Goal: Task Accomplishment & Management: Manage account settings

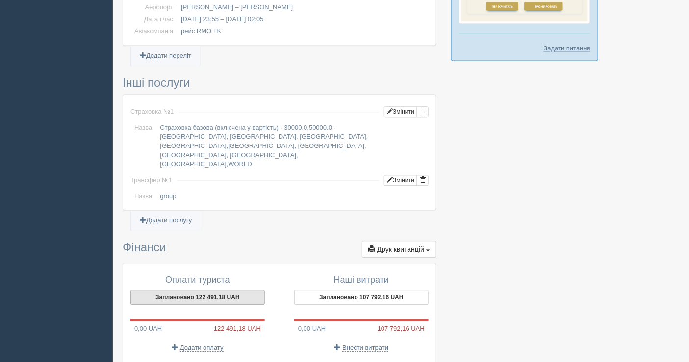
click at [204, 290] on button "Заплановано 122 491,18 UAH" at bounding box center [197, 297] width 134 height 15
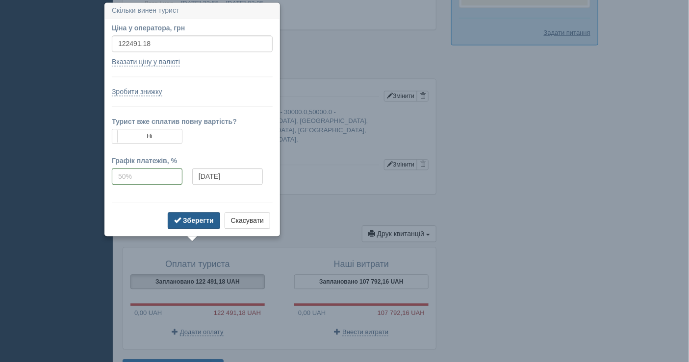
scroll to position [726, 0]
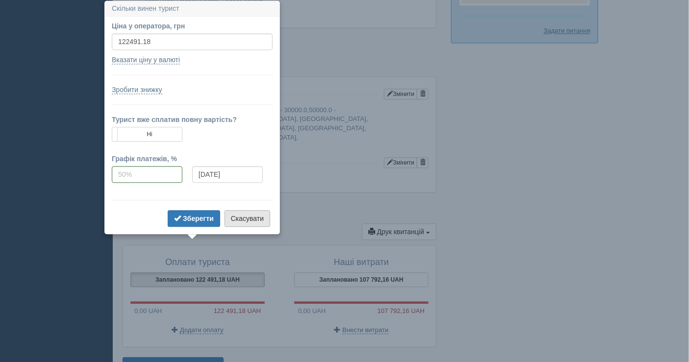
click at [244, 217] on button "Скасувати" at bounding box center [248, 218] width 46 height 17
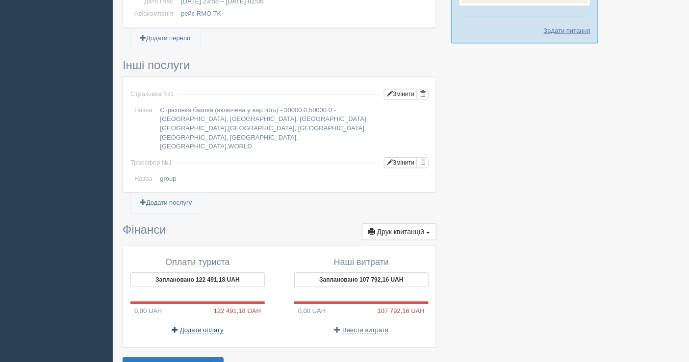
click at [206, 327] on span "Додати оплату" at bounding box center [202, 331] width 44 height 8
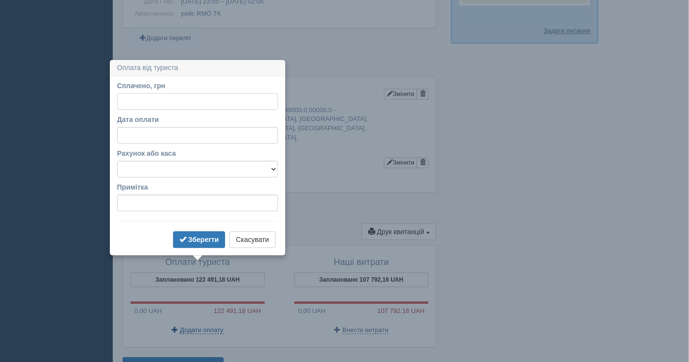
scroll to position [753, 0]
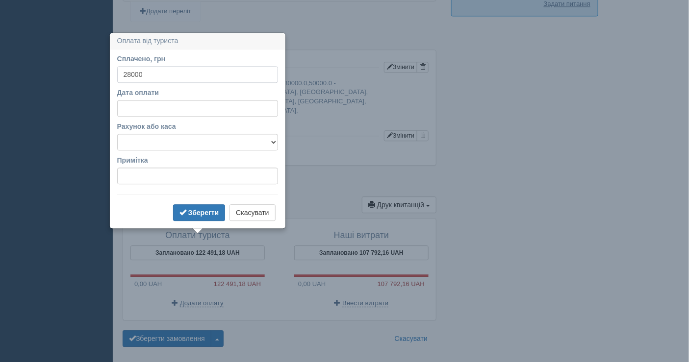
type input "28000"
click at [188, 102] on input "Дата оплати" at bounding box center [197, 108] width 161 height 17
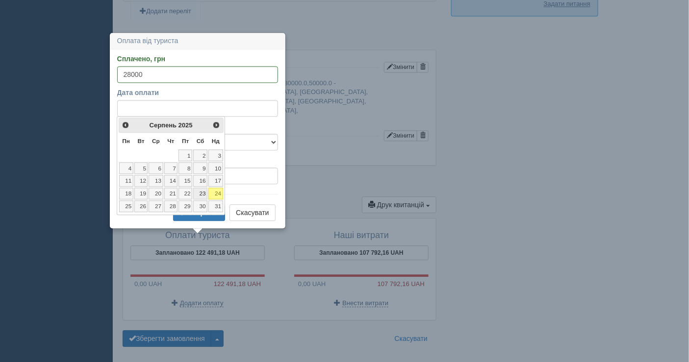
click at [199, 189] on link "23" at bounding box center [200, 194] width 14 height 12
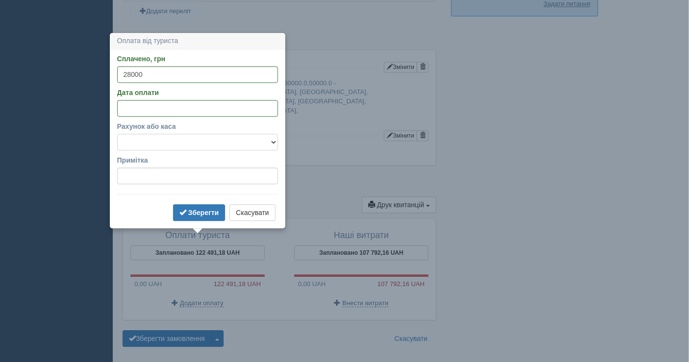
drag, startPoint x: 207, startPoint y: 142, endPoint x: 199, endPoint y: 149, distance: 10.1
click at [207, 142] on select "Банківський рахунок Готівкова каса" at bounding box center [197, 142] width 161 height 17
select select "1598"
click at [117, 134] on select "Банківський рахунок Готівкова каса" at bounding box center [197, 142] width 161 height 17
click at [194, 210] on b "Зберегти" at bounding box center [203, 213] width 31 height 8
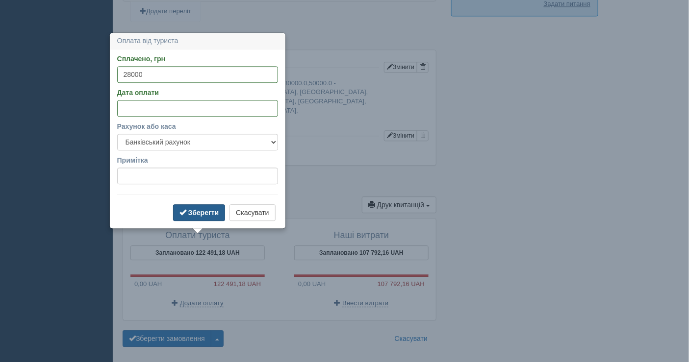
click at [194, 210] on b "Зберегти" at bounding box center [203, 213] width 31 height 8
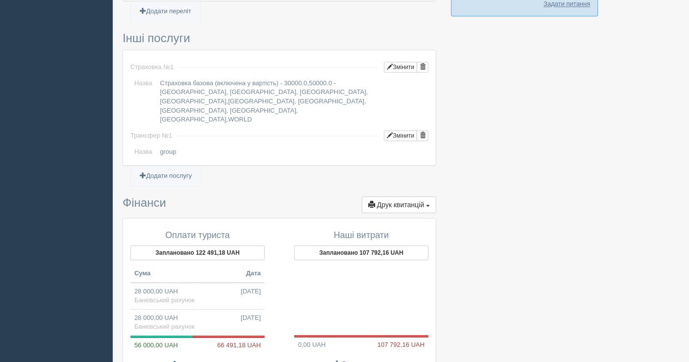
click at [203, 361] on span "Додати оплату" at bounding box center [202, 365] width 44 height 8
select select
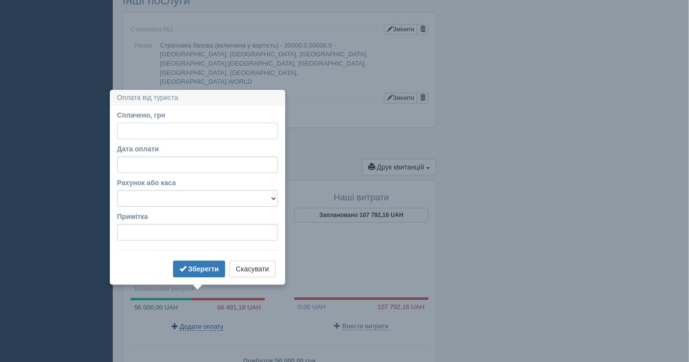
scroll to position [847, 0]
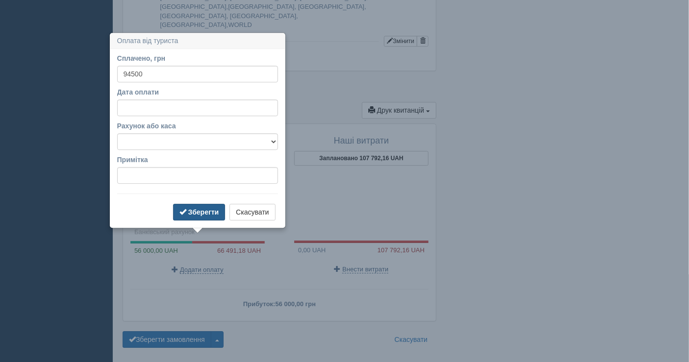
click at [197, 212] on b "Зберегти" at bounding box center [203, 212] width 31 height 8
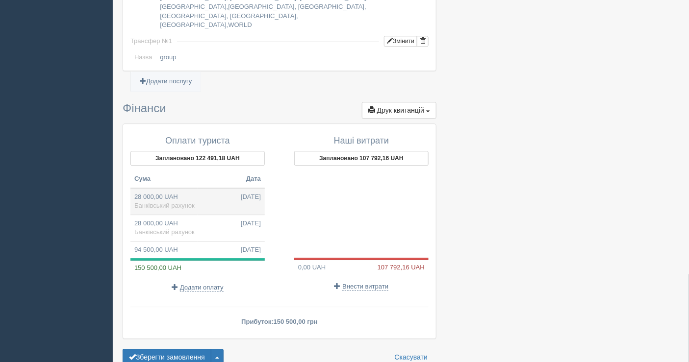
click at [198, 188] on td "28 000,00 UAH [DATE] Банківський рахунок" at bounding box center [197, 201] width 134 height 27
type input "28000.00"
select select "1598"
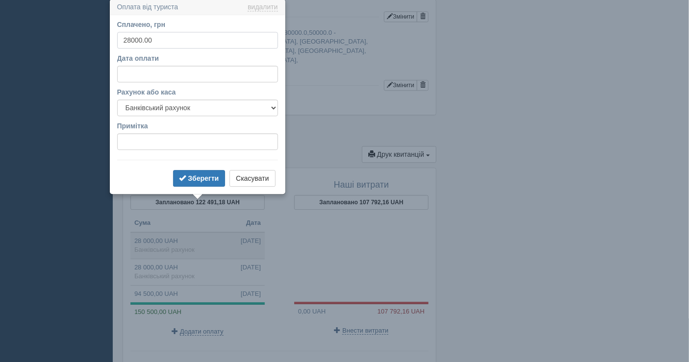
scroll to position [802, 0]
drag, startPoint x: 159, startPoint y: 39, endPoint x: 89, endPoint y: 42, distance: 70.6
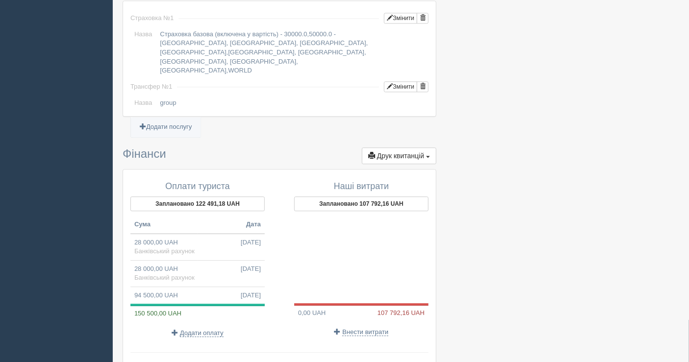
click at [240, 234] on td "28 000,00 UAH [DATE] Банківський рахунок" at bounding box center [197, 247] width 134 height 27
drag, startPoint x: 240, startPoint y: 217, endPoint x: 196, endPoint y: 214, distance: 44.2
drag, startPoint x: 196, startPoint y: 214, endPoint x: 282, endPoint y: 246, distance: 92.0
click at [282, 246] on div "Наші витрати Заплановано 107 792,16 UAH 0,00 UAH 107 792,16 UAH Внести витрати" at bounding box center [356, 259] width 154 height 165
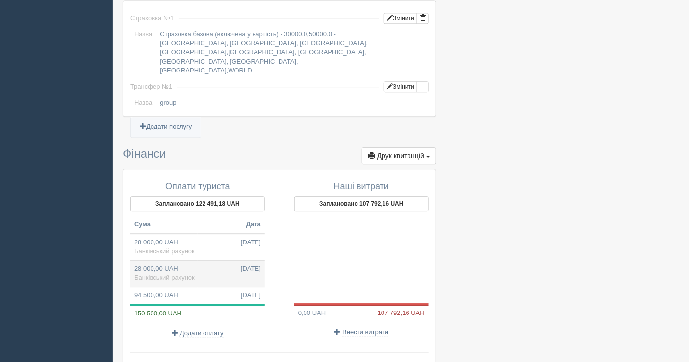
click at [188, 274] on span "Банківський рахунок" at bounding box center [164, 277] width 60 height 7
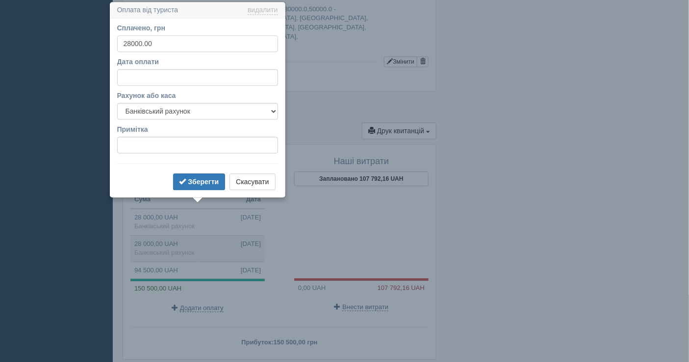
scroll to position [828, 0]
click at [148, 44] on input "Сплачено, грн" at bounding box center [197, 42] width 161 height 17
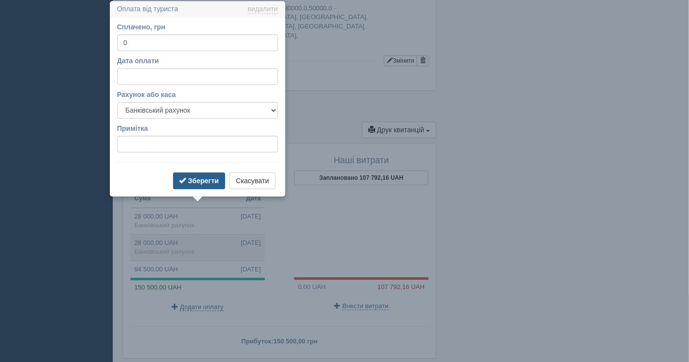
click at [194, 175] on button "Зберегти" at bounding box center [199, 181] width 52 height 17
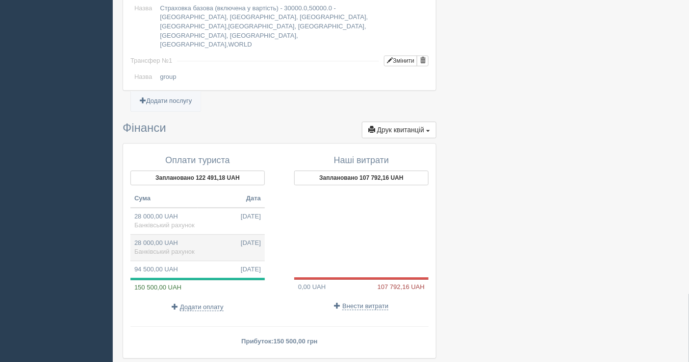
click at [182, 234] on td "28 000,00 UAH [DATE] Банківський рахунок" at bounding box center [197, 247] width 134 height 26
type input "28000.00"
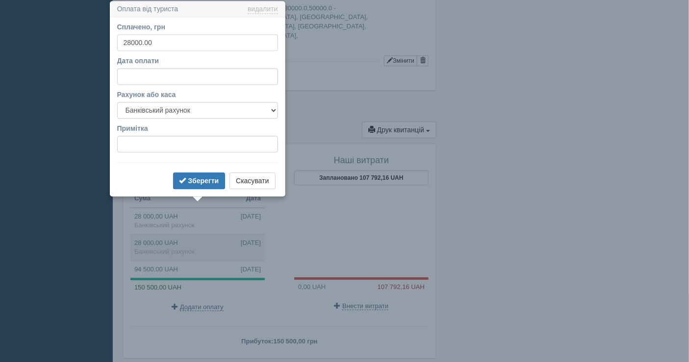
drag, startPoint x: 154, startPoint y: 40, endPoint x: 94, endPoint y: 37, distance: 60.4
type input "0.00"
click at [195, 173] on button "Зберегти" at bounding box center [199, 181] width 52 height 17
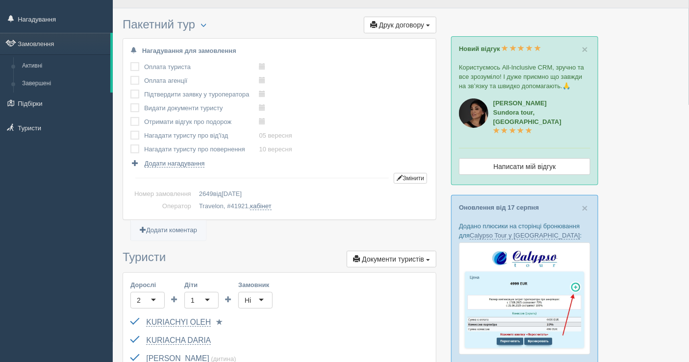
scroll to position [0, 0]
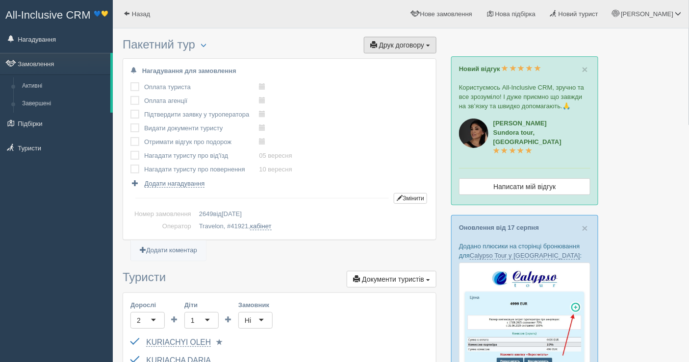
click at [399, 45] on span "Друк договору" at bounding box center [401, 45] width 45 height 8
click at [393, 56] on link "Travelon" at bounding box center [396, 63] width 77 height 16
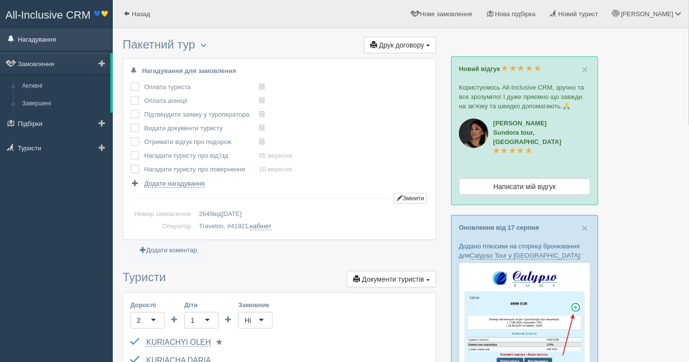
click at [49, 38] on link "Нагадування" at bounding box center [56, 39] width 113 height 22
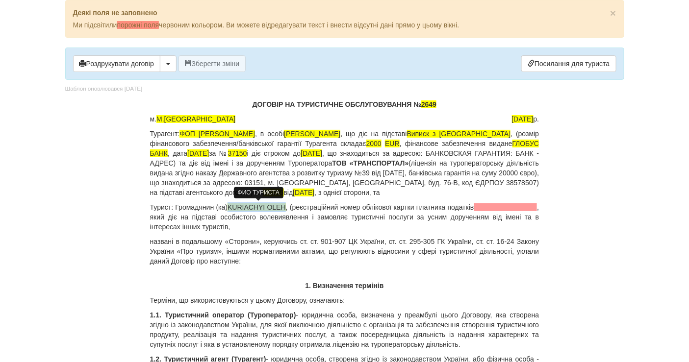
drag, startPoint x: 287, startPoint y: 205, endPoint x: 231, endPoint y: 204, distance: 55.9
click at [231, 204] on span "KURIACHYI OLEH" at bounding box center [256, 207] width 58 height 8
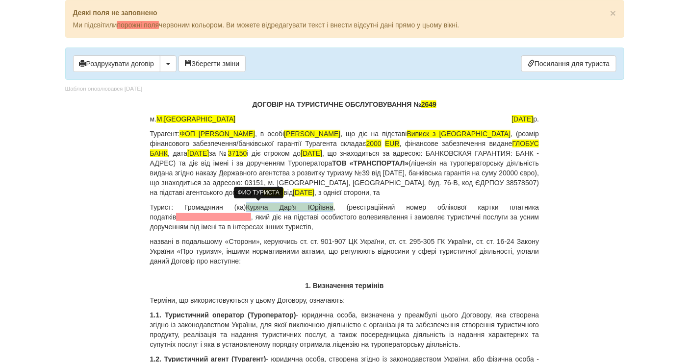
drag, startPoint x: 246, startPoint y: 205, endPoint x: 323, endPoint y: 207, distance: 77.0
click at [323, 207] on p "Турист: Громадянин (ка) Куряча Дар'я Юріївна , (реєстраційний номер облікової к…" at bounding box center [344, 216] width 389 height 29
click at [321, 206] on span "Куряча Дар'я Юріївна" at bounding box center [290, 207] width 88 height 8
click at [252, 210] on p "Турист: Громадянин (ка) Куряча Дар'я Юріївна , (реєстраційний номер облікової к…" at bounding box center [344, 216] width 389 height 29
drag, startPoint x: 244, startPoint y: 206, endPoint x: 322, endPoint y: 208, distance: 78.0
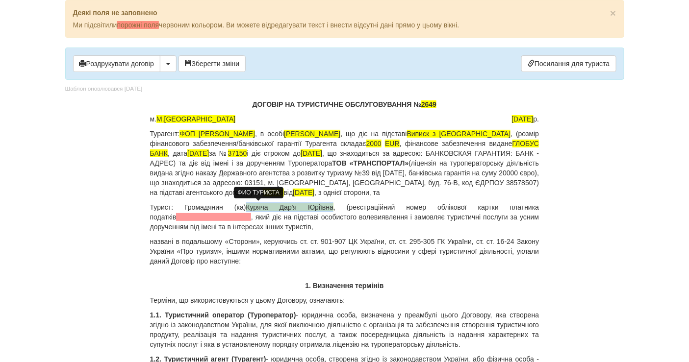
click at [322, 208] on p "Турист: Громадянин (ка) Куряча Дар'я Юріївна , (реєстраційний номер облікової к…" at bounding box center [344, 216] width 389 height 29
copy span "Куряча Дар'я Юріївна"
click at [187, 219] on span at bounding box center [213, 217] width 75 height 8
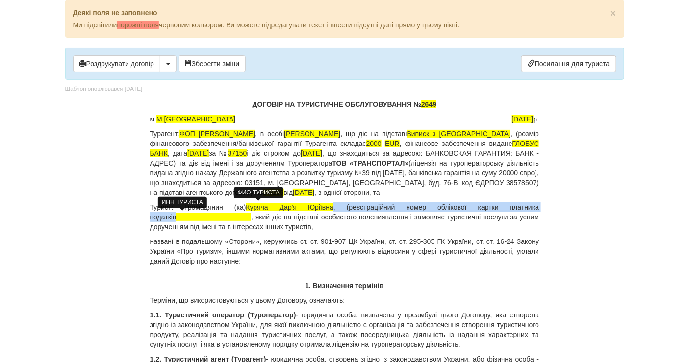
click at [176, 218] on span at bounding box center [213, 217] width 75 height 8
click at [176, 216] on span at bounding box center [213, 217] width 75 height 8
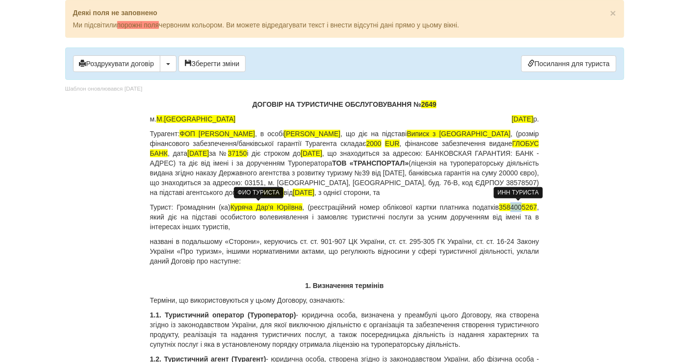
drag, startPoint x: 509, startPoint y: 207, endPoint x: 522, endPoint y: 205, distance: 12.9
click at [522, 205] on span "3584005267" at bounding box center [518, 207] width 38 height 8
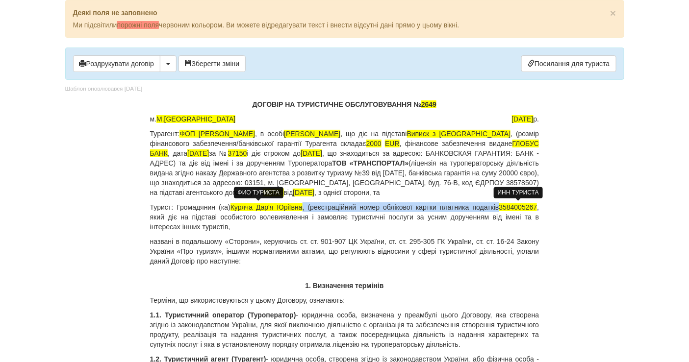
click at [509, 205] on span "3584005267" at bounding box center [518, 207] width 38 height 8
click at [515, 205] on span "3584005267" at bounding box center [518, 207] width 38 height 8
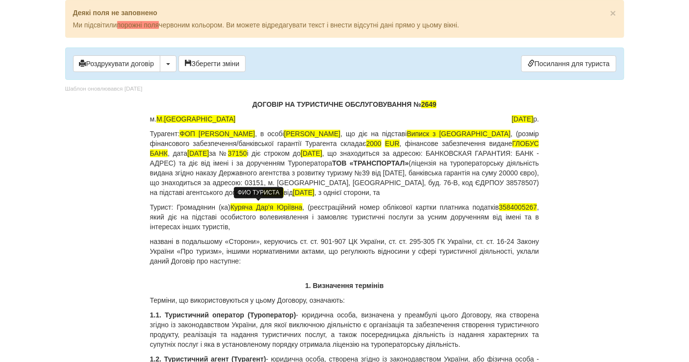
click at [504, 217] on p "Турист: Громадянин (ка) Куряча Дар'я Юріївна , (реєстраційний номер облікової к…" at bounding box center [344, 216] width 389 height 29
drag, startPoint x: 511, startPoint y: 203, endPoint x: 499, endPoint y: 204, distance: 12.3
click at [499, 204] on p "Турист: Громадянин (ка) Куряча Дар'я Юріївна , (реєстраційний номер облікової к…" at bounding box center [344, 216] width 389 height 29
drag, startPoint x: 522, startPoint y: 205, endPoint x: 511, endPoint y: 205, distance: 11.3
click at [511, 205] on span "3584005267" at bounding box center [518, 207] width 38 height 8
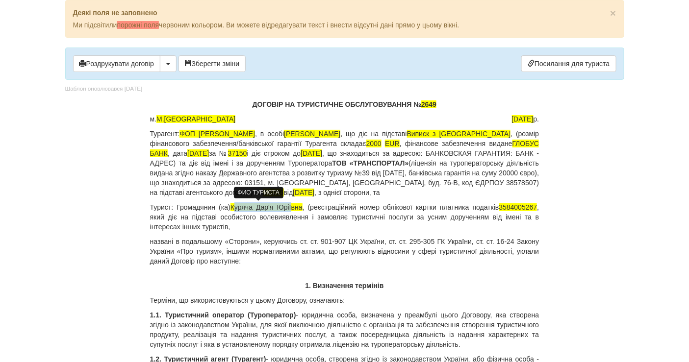
drag, startPoint x: 234, startPoint y: 206, endPoint x: 292, endPoint y: 206, distance: 57.4
click at [292, 206] on span "Куряча Дар'я Юріївна" at bounding box center [266, 207] width 72 height 8
click at [235, 205] on span "Куряча Дар'я Юріївна" at bounding box center [266, 207] width 72 height 8
drag, startPoint x: 232, startPoint y: 205, endPoint x: 303, endPoint y: 202, distance: 71.1
click at [303, 202] on p "Турист: Громадянин (ка) Куряча Дар'я Юріївна , (реєстраційний номер облікової к…" at bounding box center [344, 216] width 389 height 29
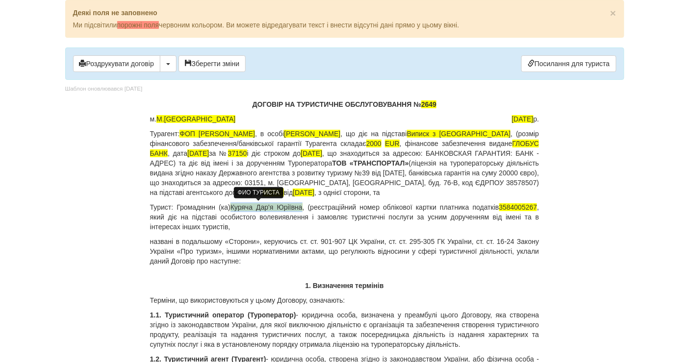
copy span "Куряча Дар'я Юріївна"
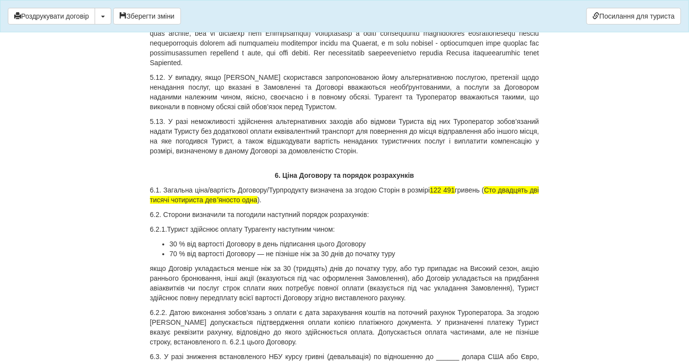
scroll to position [4685, 0]
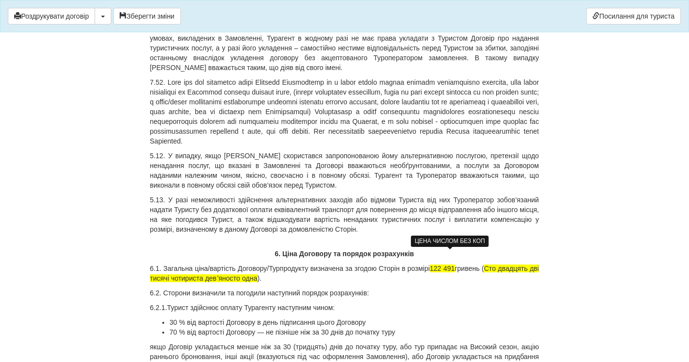
click at [455, 265] on span "122 491" at bounding box center [442, 269] width 25 height 8
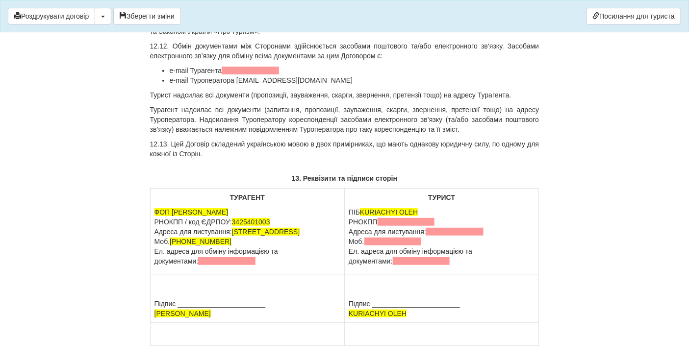
scroll to position [8866, 0]
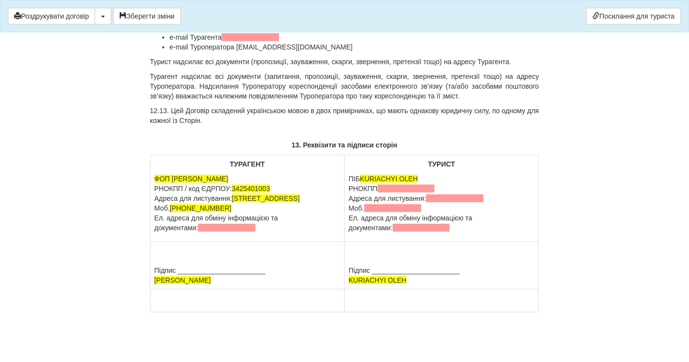
drag, startPoint x: 429, startPoint y: 166, endPoint x: 360, endPoint y: 172, distance: 68.4
click at [360, 174] on p "ПІБ KURIACHYI OLEH РНОКПП Адреса для листування: Моб. Ел. адреса для обміну інф…" at bounding box center [442, 203] width 186 height 59
click at [393, 185] on span at bounding box center [406, 189] width 57 height 8
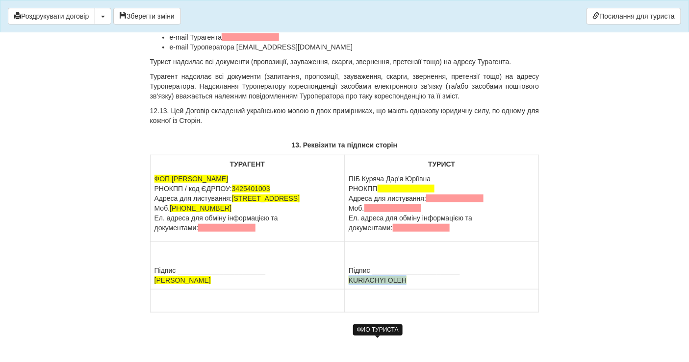
drag, startPoint x: 412, startPoint y: 338, endPoint x: 350, endPoint y: 335, distance: 62.3
click at [350, 290] on td "Підпис _______________________ KURIACHYI OLEH" at bounding box center [442, 266] width 194 height 48
click at [356, 290] on td "Підпис _______________________ Куряча Дар'я Юріївна" at bounding box center [442, 266] width 194 height 48
drag, startPoint x: 404, startPoint y: 338, endPoint x: 350, endPoint y: 335, distance: 55.0
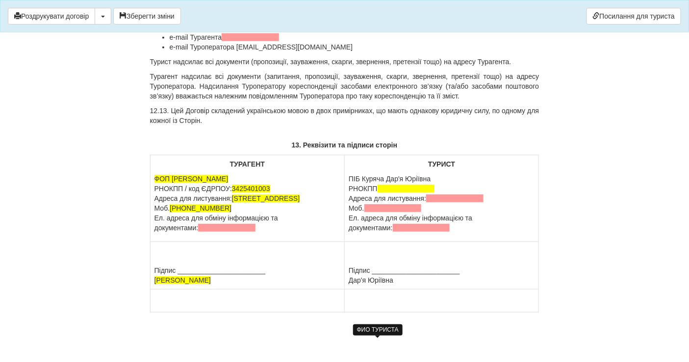
click at [350, 290] on td "Підпис _______________________ Дар'я Юріївна" at bounding box center [442, 266] width 194 height 48
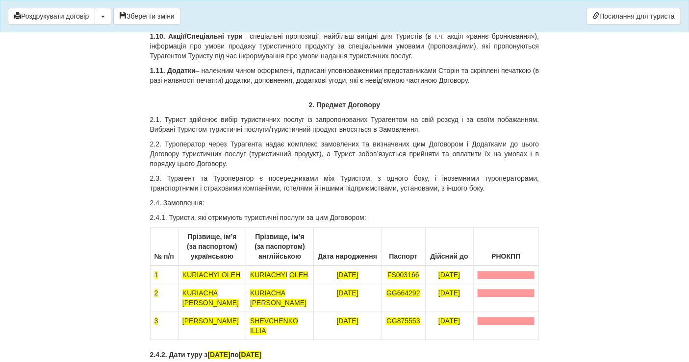
scroll to position [621, 0]
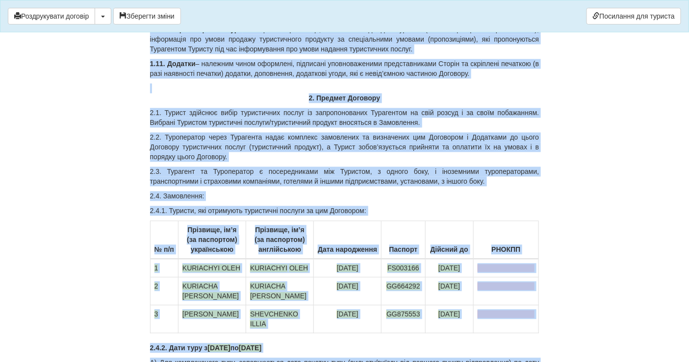
drag, startPoint x: 685, startPoint y: 38, endPoint x: 693, endPoint y: 36, distance: 8.2
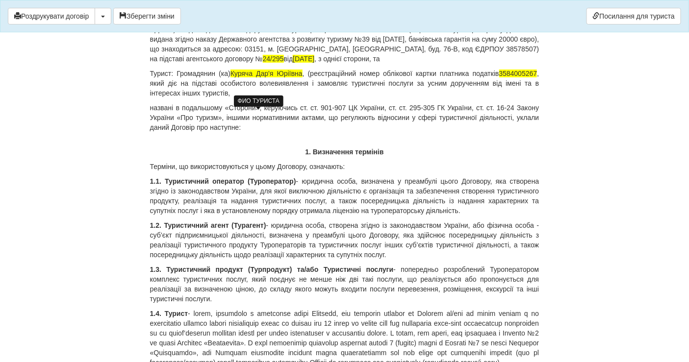
scroll to position [0, 0]
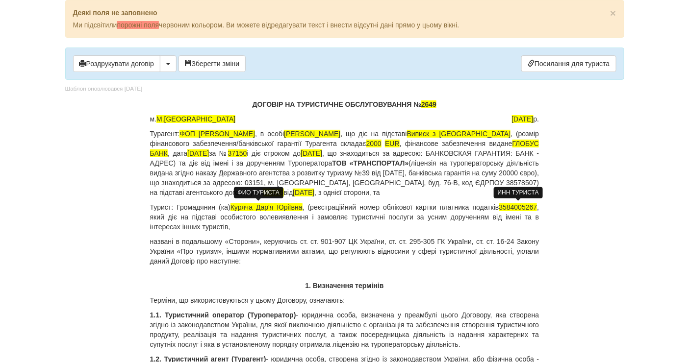
click at [521, 208] on span "3584005267" at bounding box center [518, 207] width 38 height 8
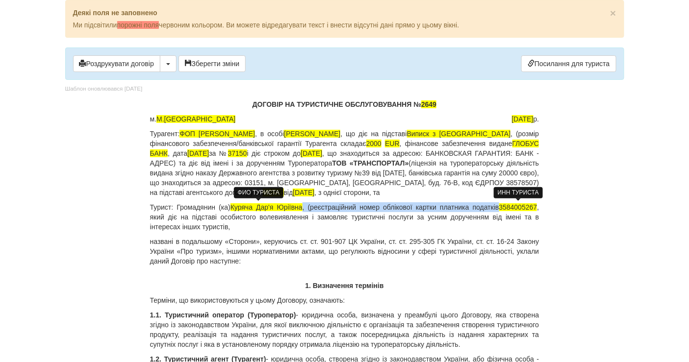
copy p ", (реєстраційний номер облікової картки платника податків"
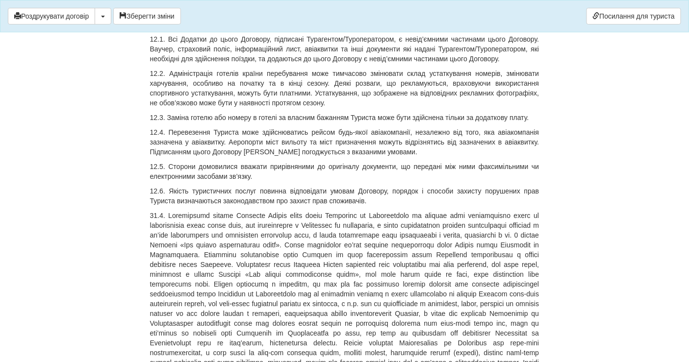
scroll to position [8866, 0]
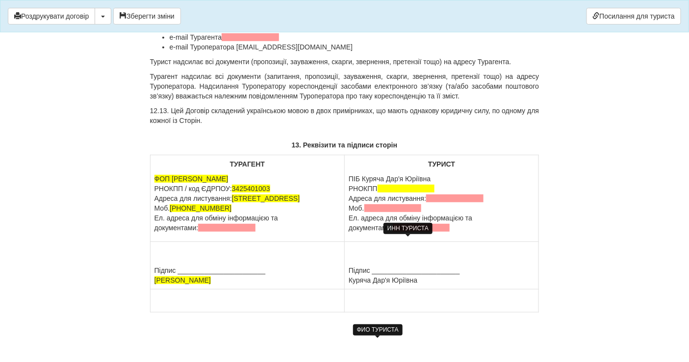
click at [393, 185] on span at bounding box center [406, 189] width 57 height 8
click at [447, 195] on span at bounding box center [454, 199] width 57 height 8
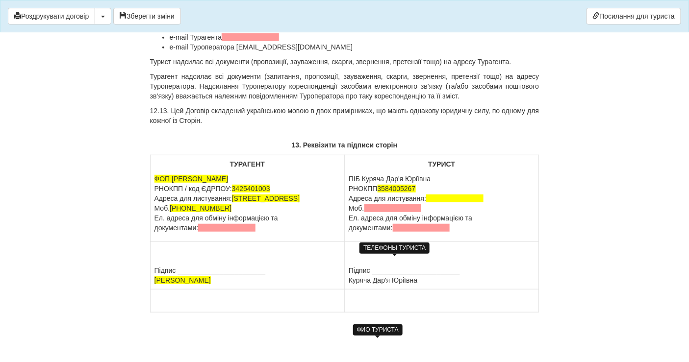
click at [396, 204] on span at bounding box center [392, 208] width 57 height 8
click at [410, 268] on td "Підпис _______________________ Куряча Дар'я Юріївна" at bounding box center [442, 266] width 194 height 48
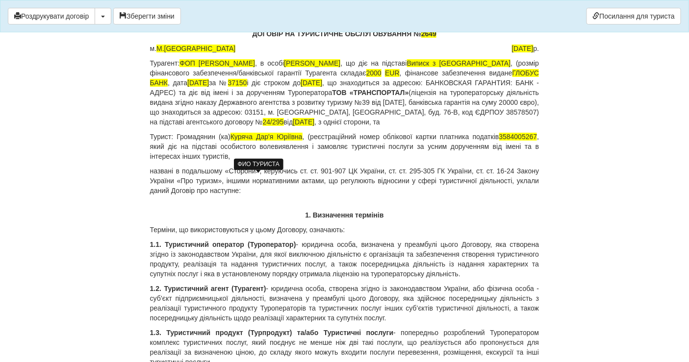
scroll to position [0, 0]
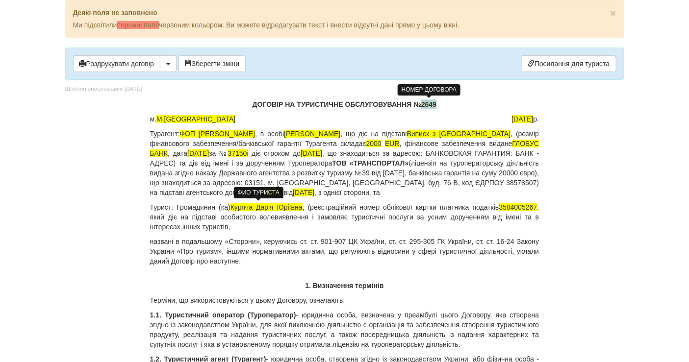
drag, startPoint x: 440, startPoint y: 104, endPoint x: 421, endPoint y: 106, distance: 18.7
click at [421, 106] on p "ДОГОВІР НА ТУРИСТИЧНЕ ОБСЛУГОВУВАННЯ № 2649" at bounding box center [344, 105] width 389 height 10
click at [234, 206] on span "Куряча Дар'я Юріївна" at bounding box center [266, 207] width 72 height 8
click at [282, 227] on p "Турист: Громадянин (ка) Куряча Дар'я Юріївна , (реєстраційний номер облікової к…" at bounding box center [344, 216] width 389 height 29
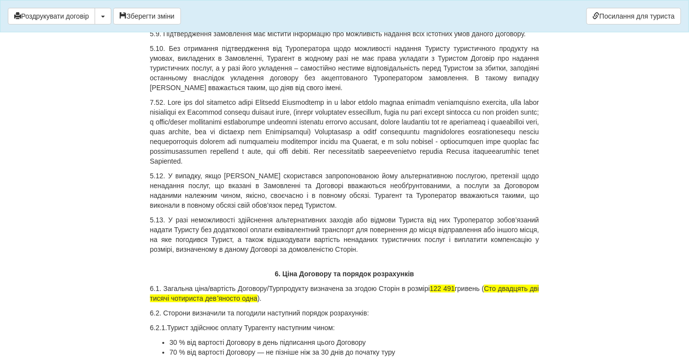
scroll to position [4794, 0]
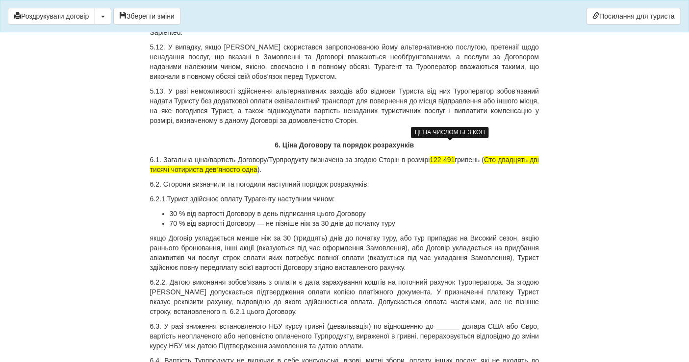
click at [455, 156] on span "122 491" at bounding box center [442, 160] width 25 height 8
click at [204, 156] on span "Сто двадцять дві тисячі чотириста девʼяносто одна" at bounding box center [344, 165] width 389 height 18
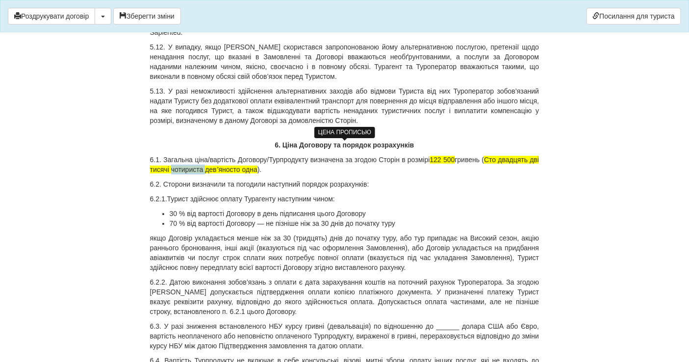
click at [204, 156] on span "Сто двадцять дві тисячі чотириста девʼяносто одна" at bounding box center [344, 165] width 389 height 18
click at [187, 156] on span "Сто двадцять дві тисячі gzncjnдевʼяносто одна" at bounding box center [344, 165] width 389 height 18
click at [243, 156] on span "Сто двадцять дві тисячі п'ятсот гривень одна" at bounding box center [344, 165] width 389 height 18
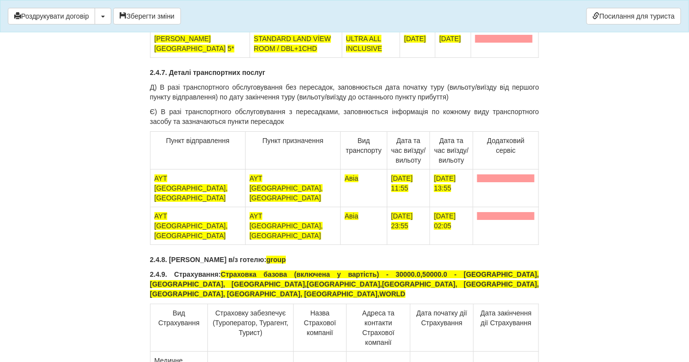
scroll to position [1198, 0]
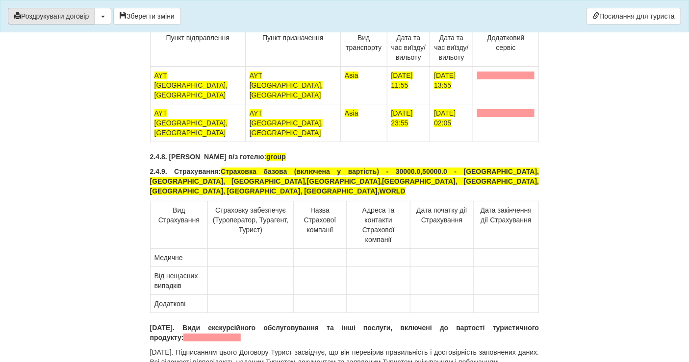
click at [72, 13] on button "Роздрукувати договір" at bounding box center [51, 16] width 87 height 17
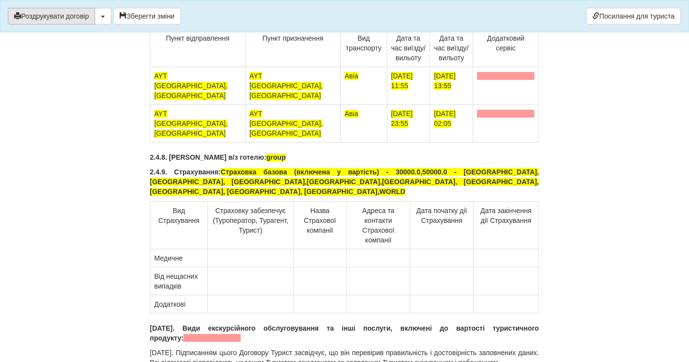
click at [46, 15] on button "Роздрукувати договір" at bounding box center [51, 16] width 87 height 17
drag, startPoint x: 46, startPoint y: 15, endPoint x: 554, endPoint y: 340, distance: 603.7
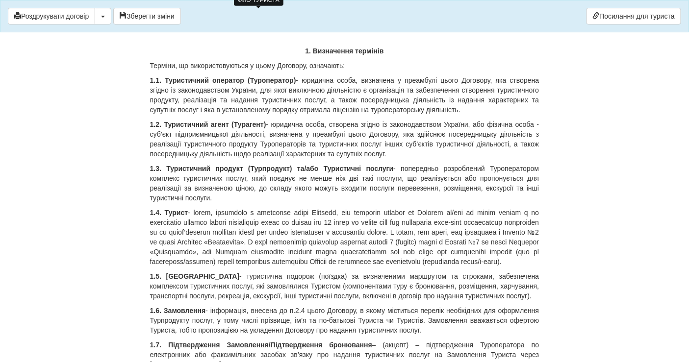
scroll to position [0, 0]
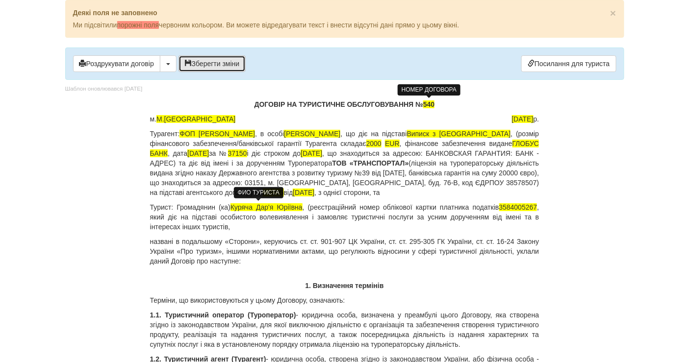
click at [213, 56] on button "Зберегти зміни" at bounding box center [212, 63] width 68 height 17
click at [168, 67] on button "button" at bounding box center [168, 63] width 17 height 17
drag, startPoint x: 424, startPoint y: 6, endPoint x: 467, endPoint y: -39, distance: 62.4
click at [467, 0] on html "× Деякі поля не заповнено Ми підсвітили порожні поля червоним кольором. Ви може…" at bounding box center [344, 181] width 689 height 362
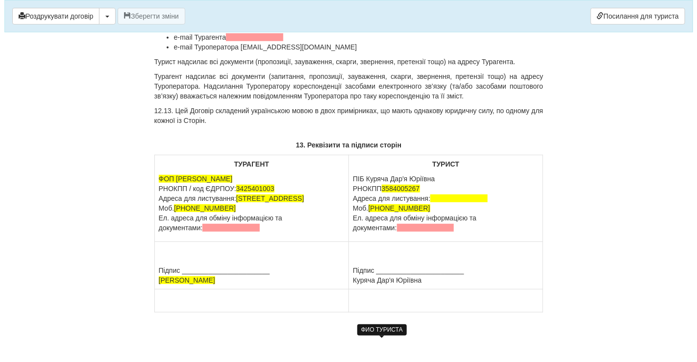
scroll to position [8866, 0]
click at [109, 20] on button "button" at bounding box center [103, 16] width 17 height 17
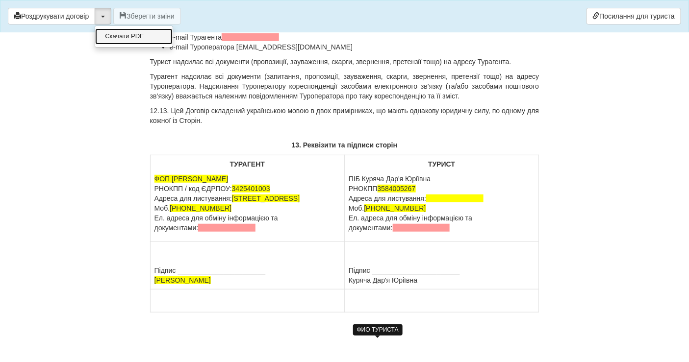
click at [124, 37] on link "Скачати PDF" at bounding box center [133, 36] width 77 height 16
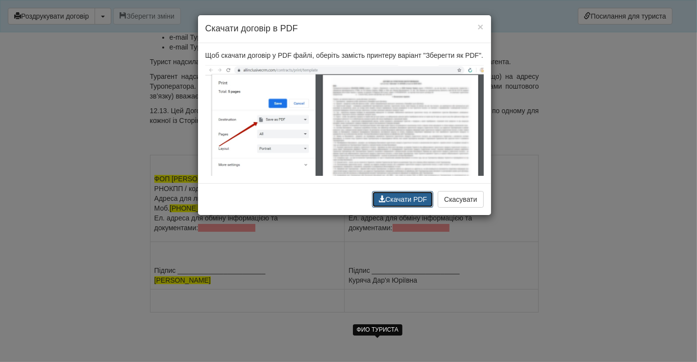
click at [407, 199] on button "Скачати PDF" at bounding box center [402, 199] width 61 height 17
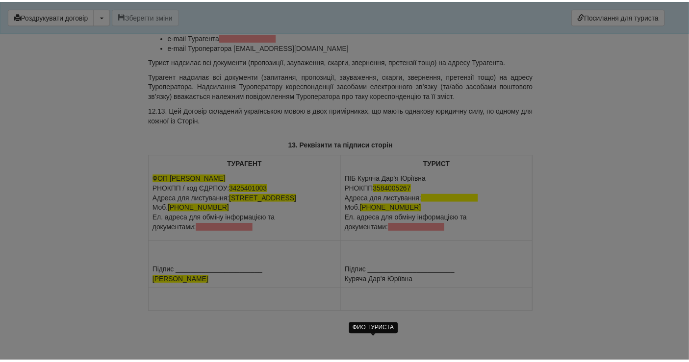
scroll to position [8865, 0]
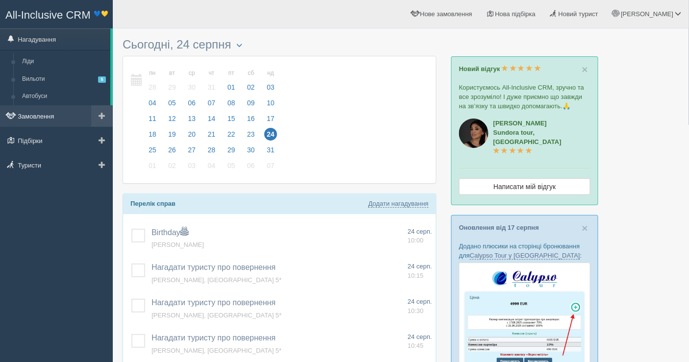
click at [45, 114] on link "Замовлення" at bounding box center [56, 116] width 113 height 22
